Goal: Task Accomplishment & Management: Manage account settings

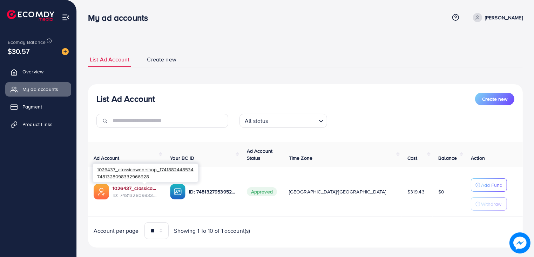
click at [142, 188] on link "1026437_classicawearshop_1741882448534" at bounding box center [136, 187] width 46 height 7
